Goal: Information Seeking & Learning: Learn about a topic

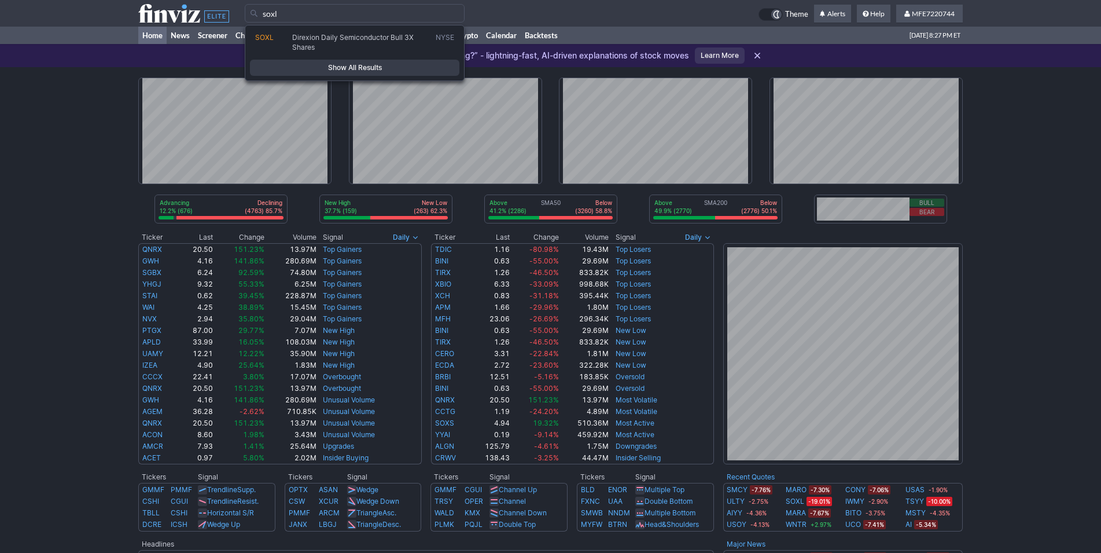
type input "soxl"
